Goal: Information Seeking & Learning: Learn about a topic

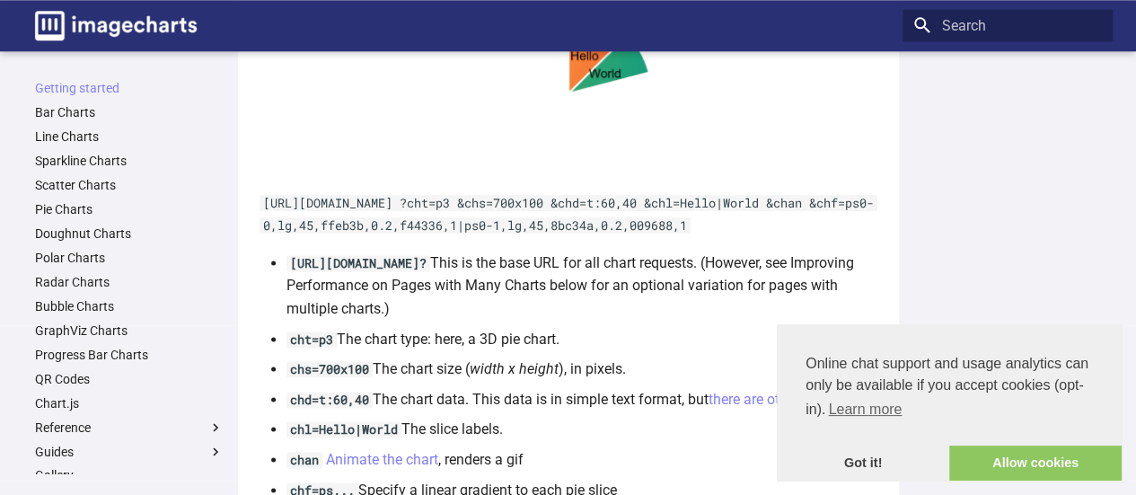
scroll to position [987, 0]
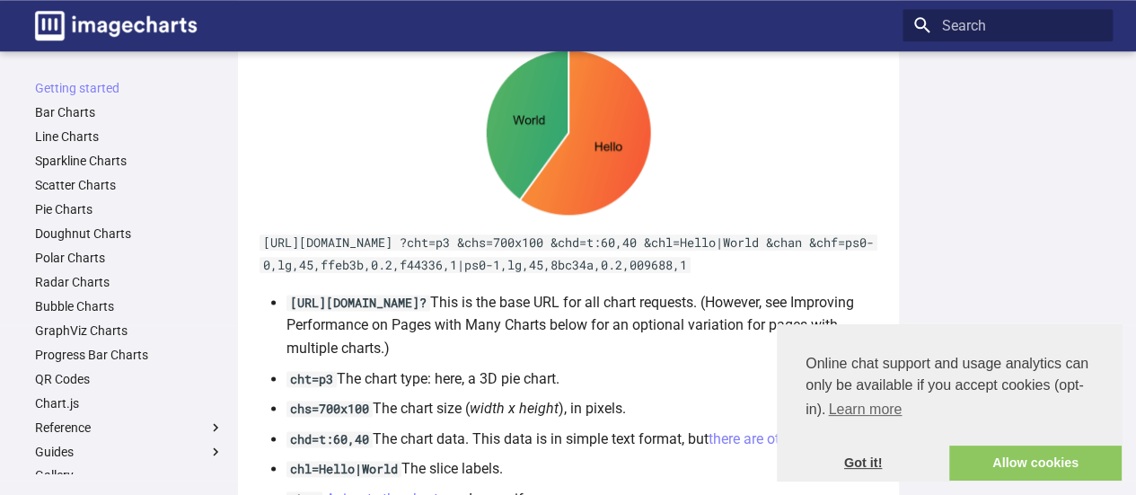
click at [857, 466] on link "Got it!" at bounding box center [863, 464] width 172 height 36
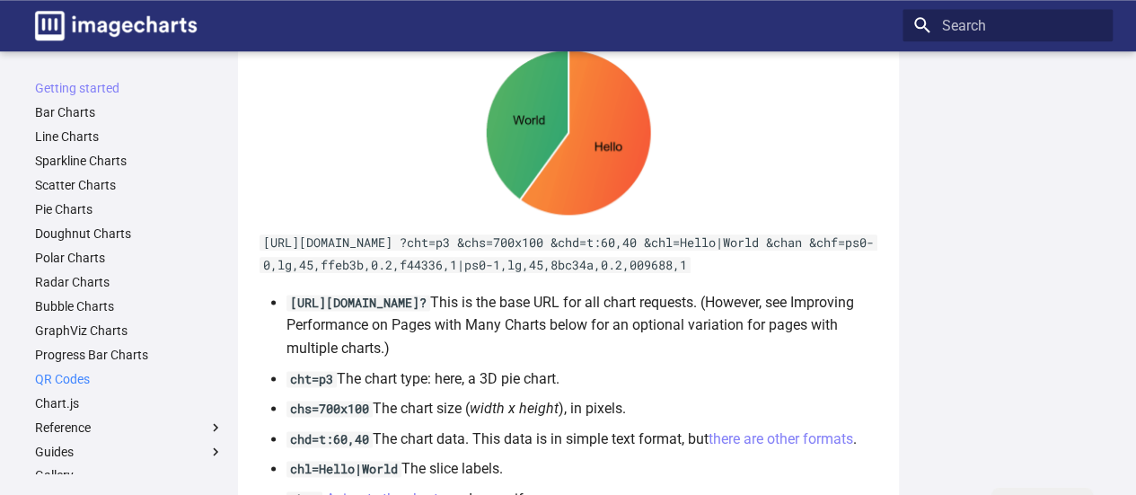
scroll to position [90, 0]
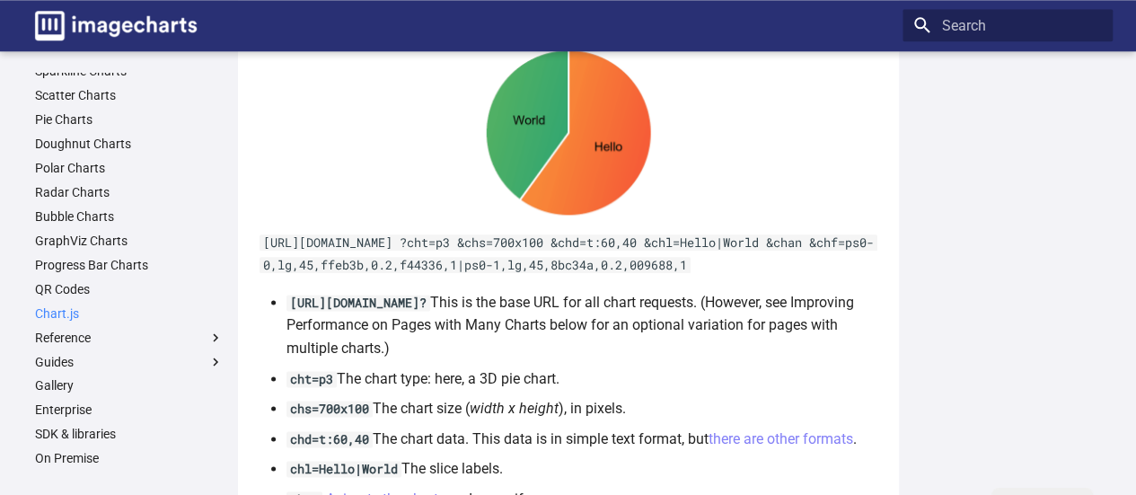
click at [56, 314] on link "Chart.js" at bounding box center [129, 313] width 189 height 16
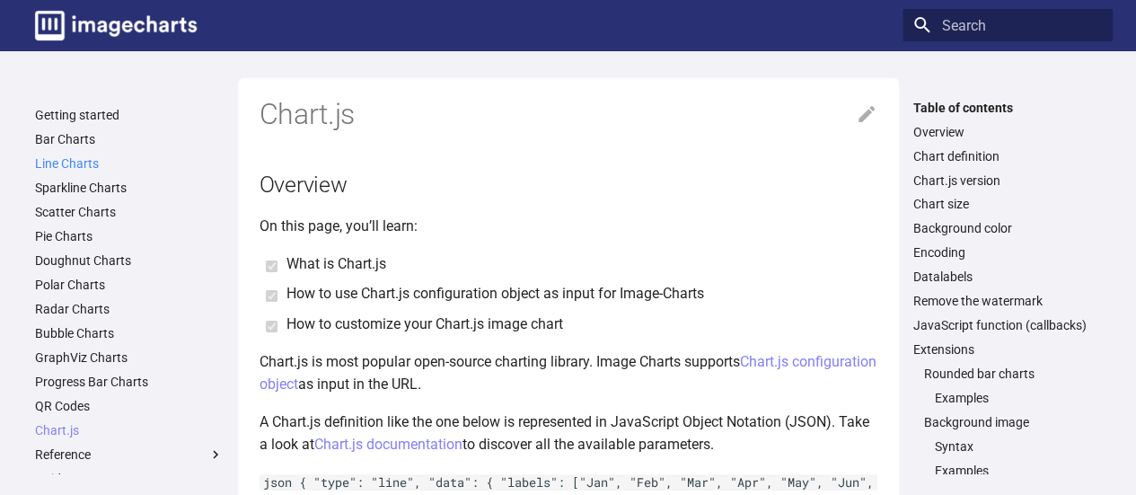
click at [65, 168] on link "Line Charts" at bounding box center [129, 163] width 189 height 16
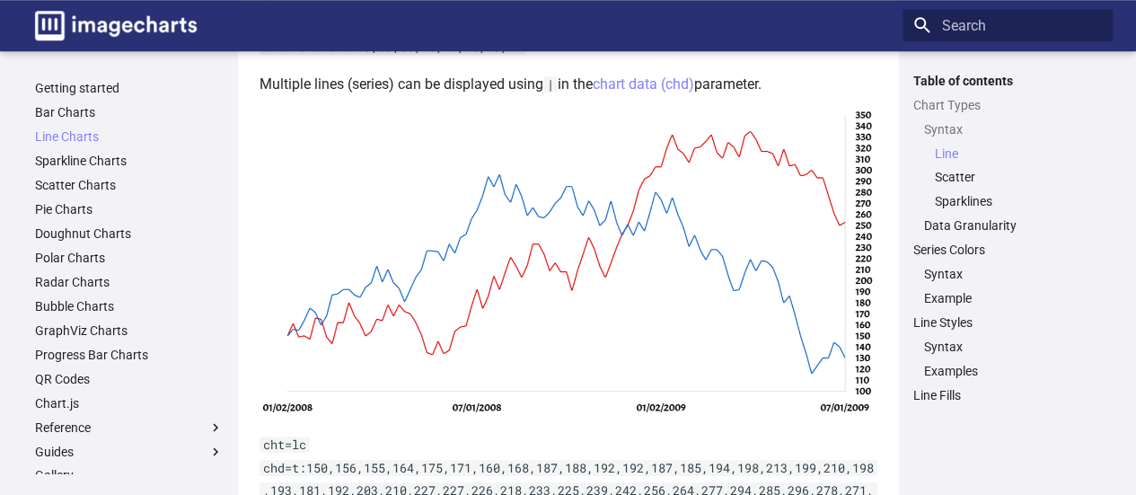
scroll to position [719, 0]
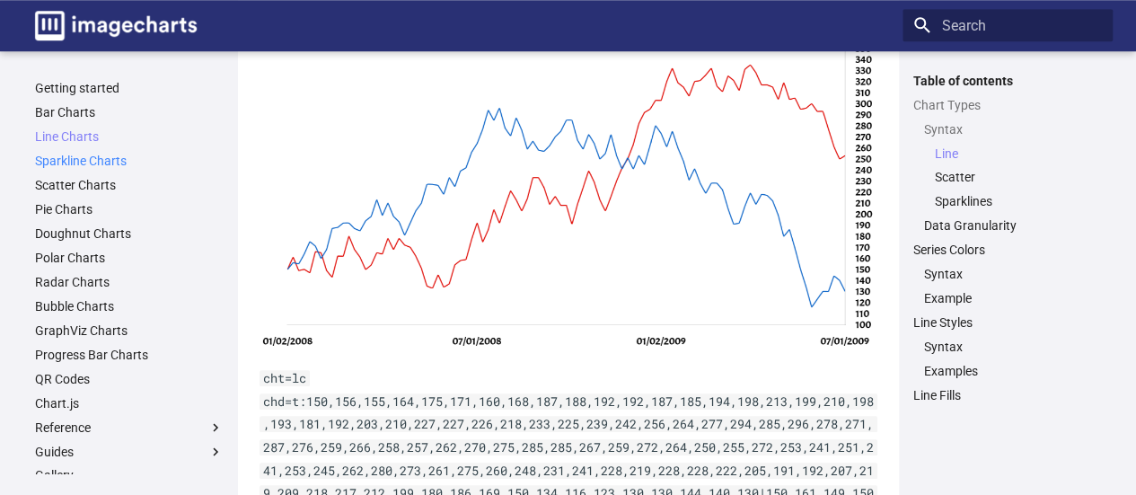
click at [83, 158] on link "Sparkline Charts" at bounding box center [129, 161] width 189 height 16
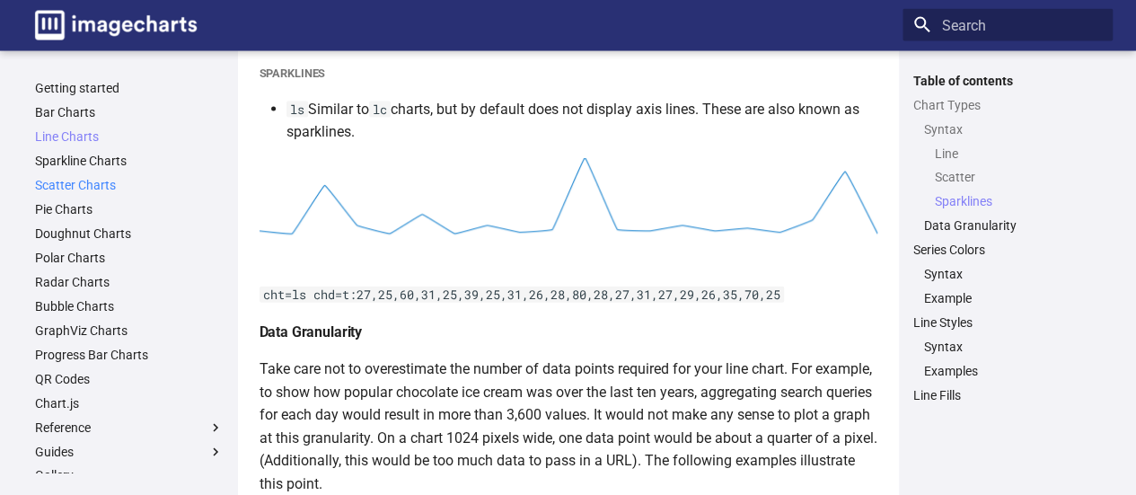
click at [82, 188] on link "Scatter Charts" at bounding box center [129, 185] width 189 height 16
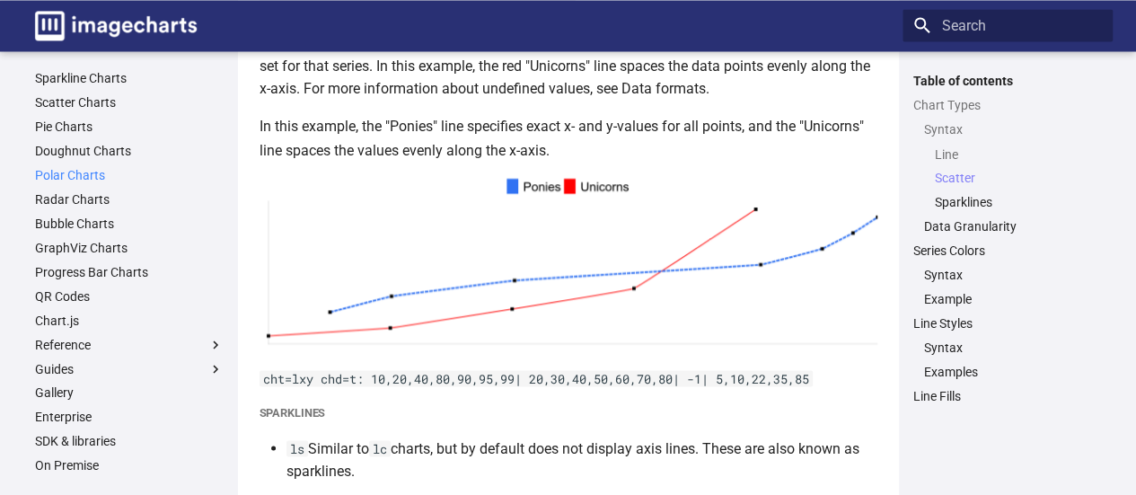
scroll to position [180, 0]
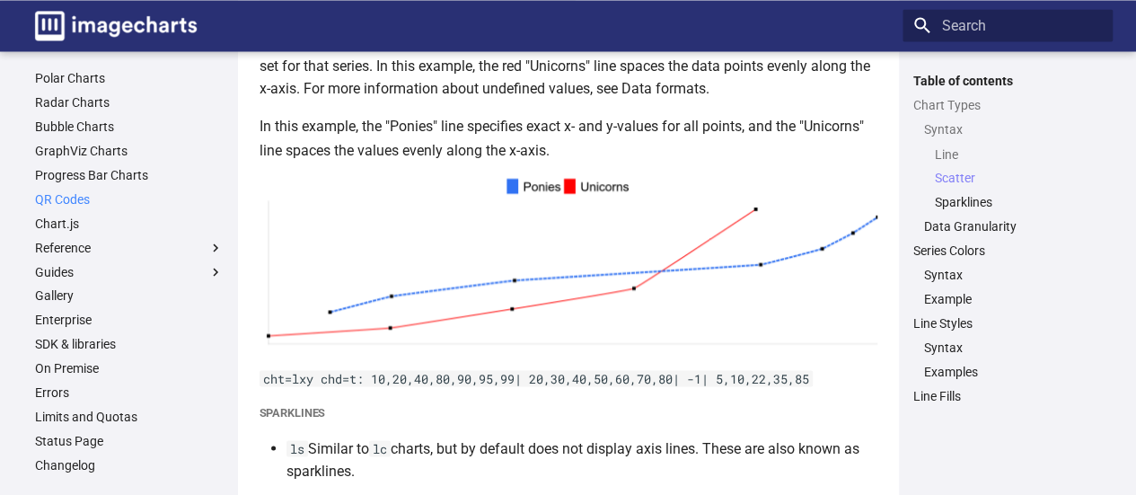
click at [56, 204] on link "QR Codes" at bounding box center [129, 199] width 189 height 16
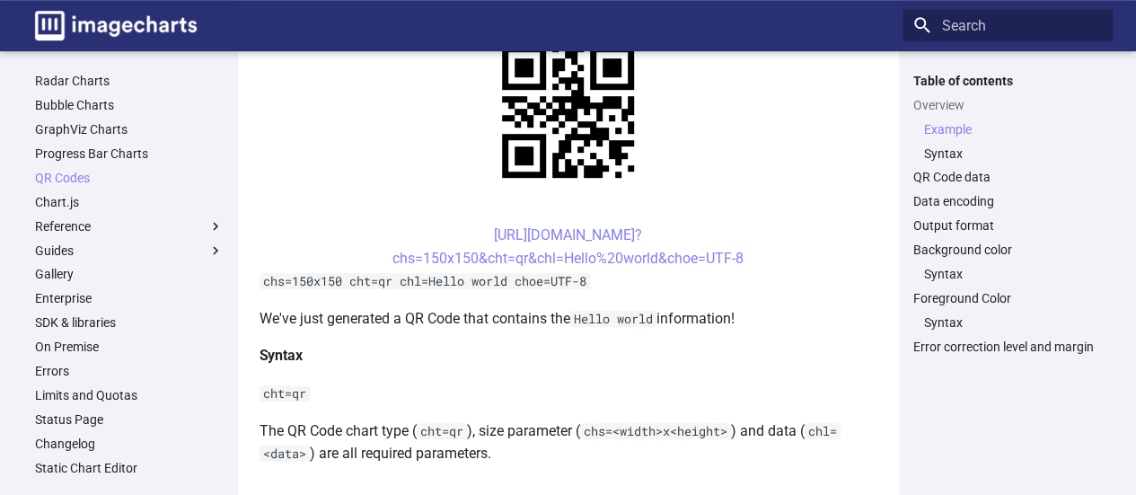
scroll to position [204, 0]
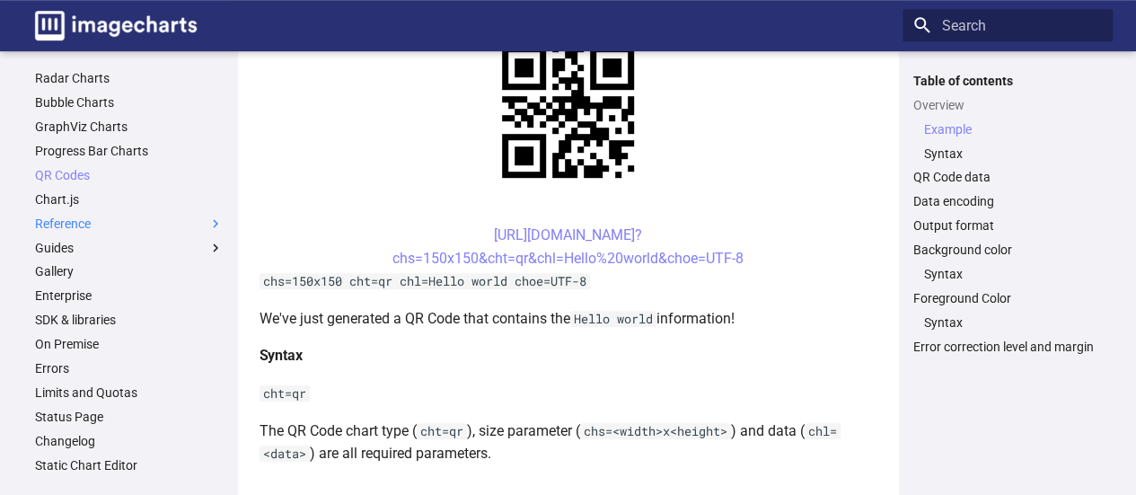
click at [208, 221] on span at bounding box center [216, 224] width 16 height 16
click at [0, 0] on input "Reference" at bounding box center [0, 0] width 0 height 0
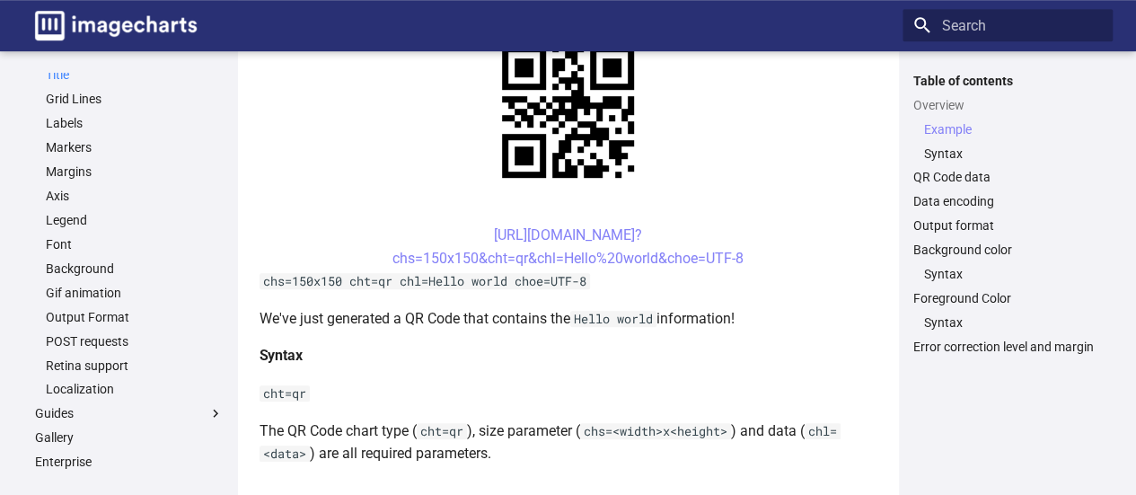
scroll to position [640, 0]
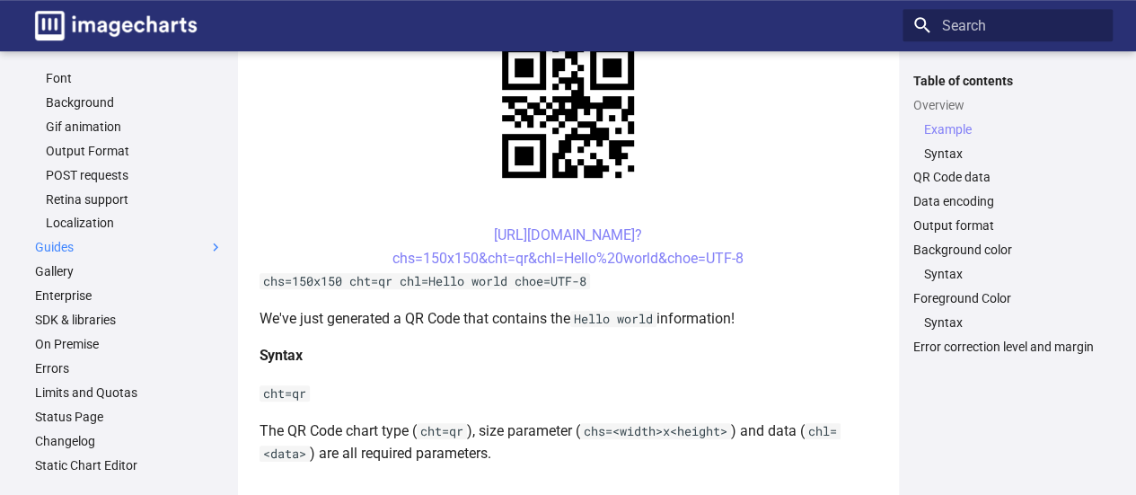
click at [208, 249] on span at bounding box center [216, 247] width 16 height 16
click at [0, 0] on input "Guides" at bounding box center [0, 0] width 0 height 0
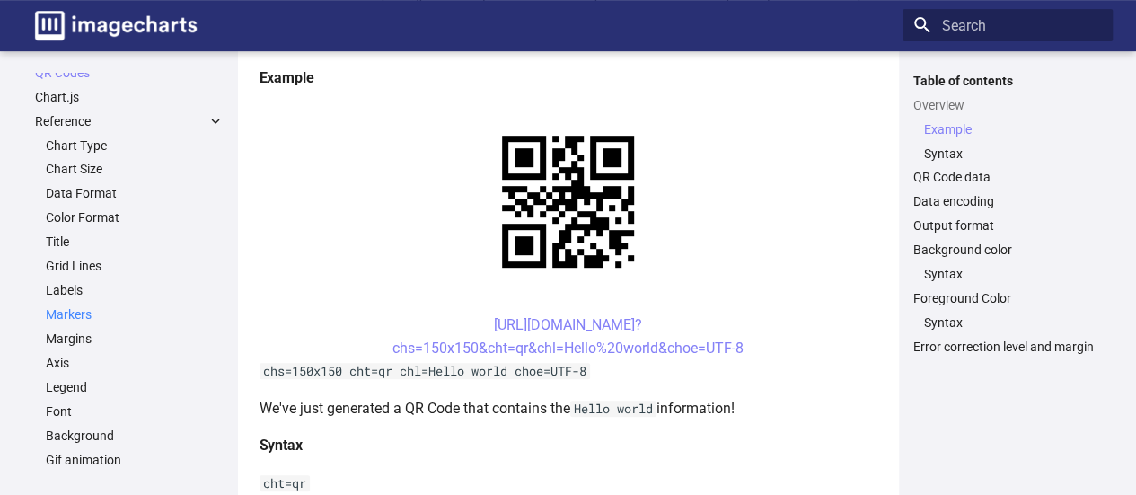
scroll to position [278, 0]
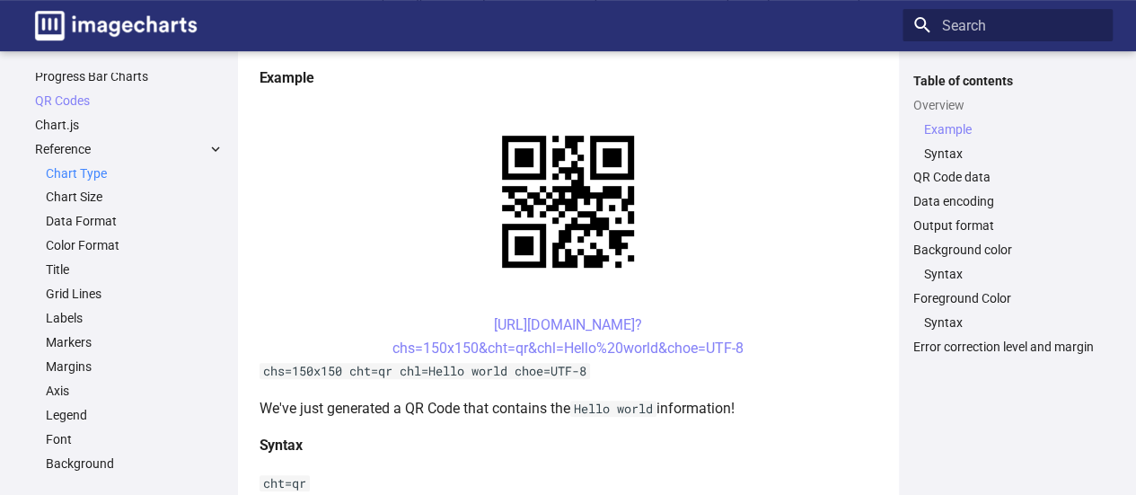
click at [71, 177] on link "Chart Type" at bounding box center [135, 173] width 178 height 16
